Goal: Task Accomplishment & Management: Use online tool/utility

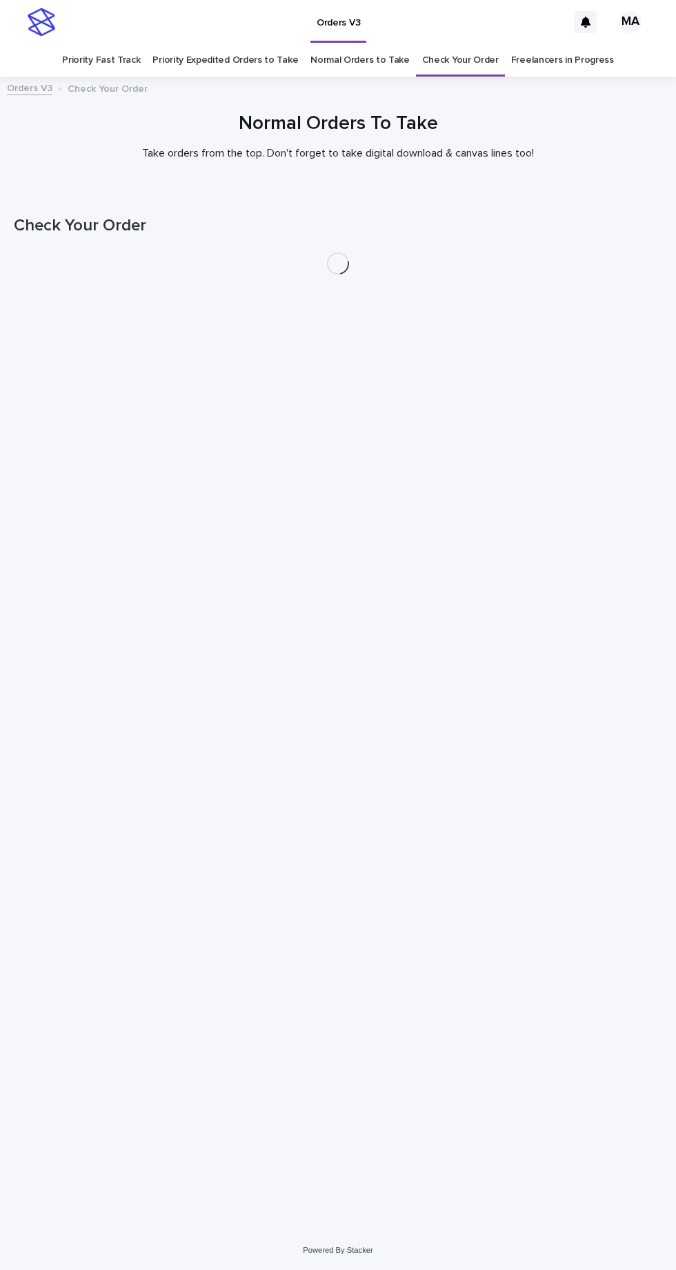
scroll to position [43, 0]
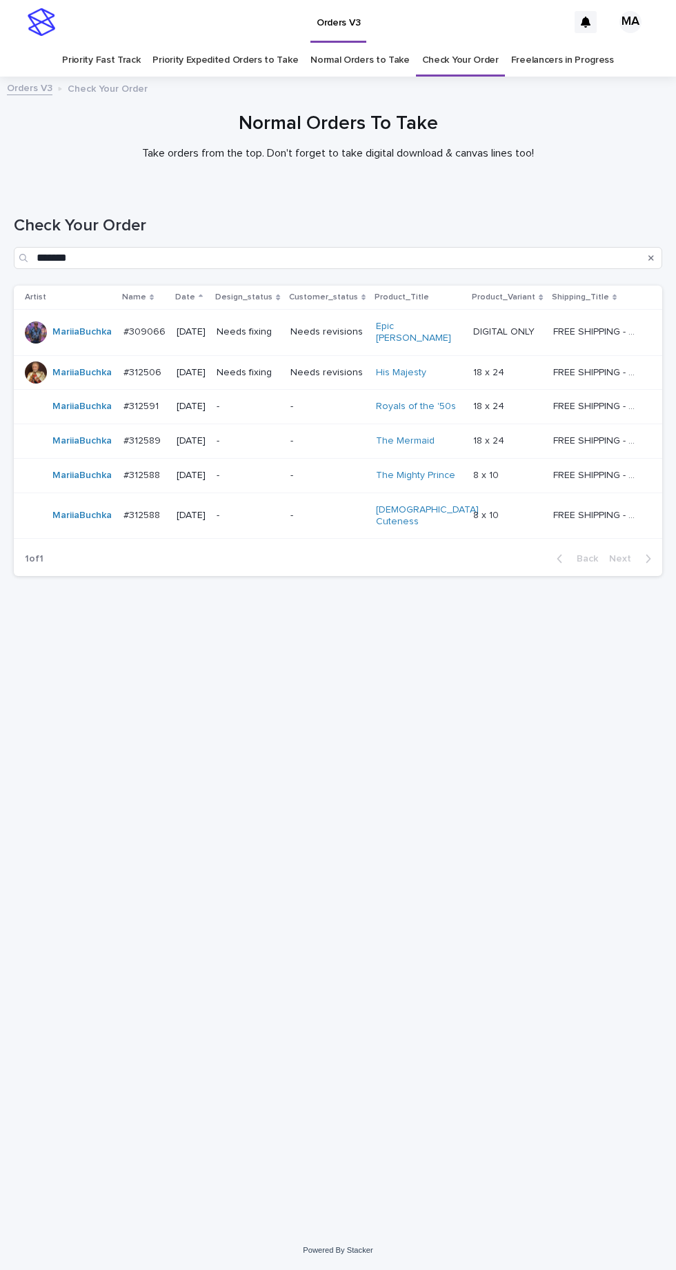
click at [346, 44] on link "Normal Orders to Take" at bounding box center [359, 60] width 99 height 32
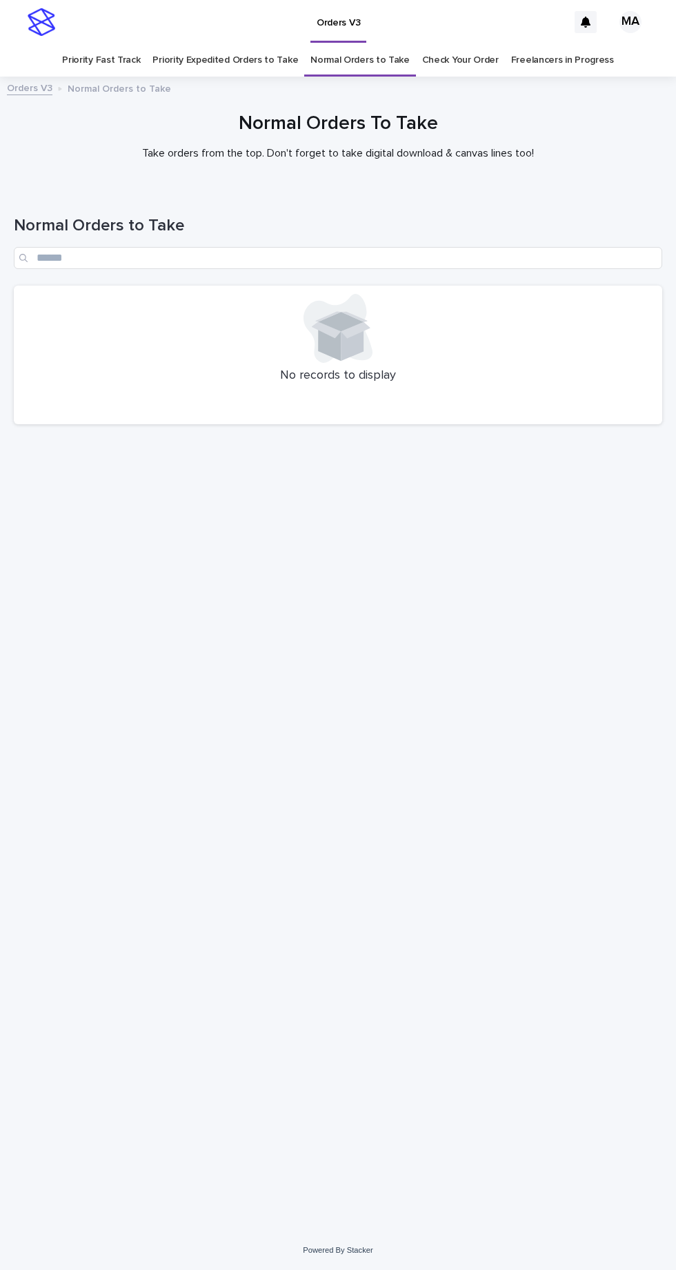
click at [228, 44] on link "Priority Expedited Orders to Take" at bounding box center [225, 60] width 146 height 32
click at [114, 44] on link "Priority Fast Track" at bounding box center [101, 60] width 78 height 32
